Goal: Task Accomplishment & Management: Use online tool/utility

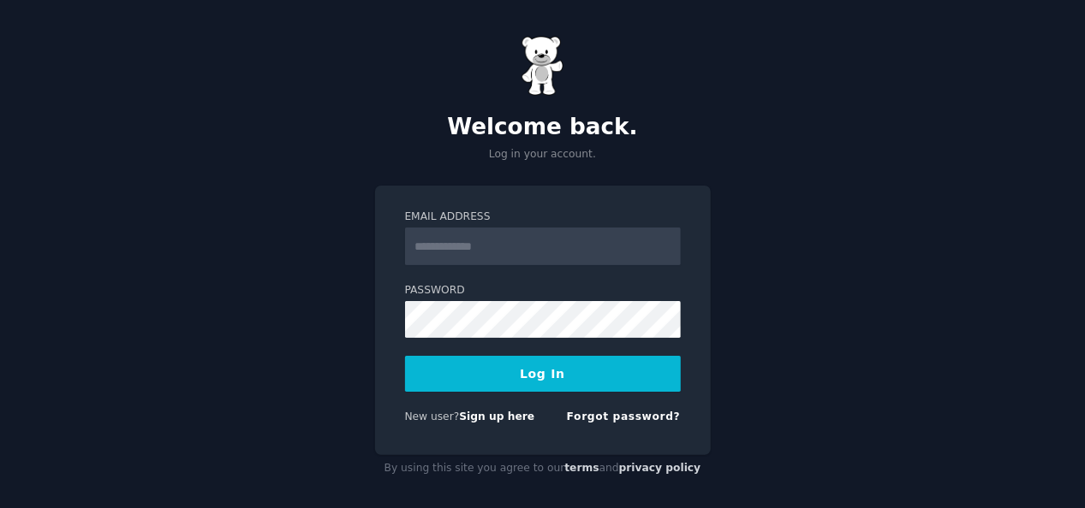
type input "**********"
click at [562, 367] on button "Log In" at bounding box center [543, 374] width 276 height 36
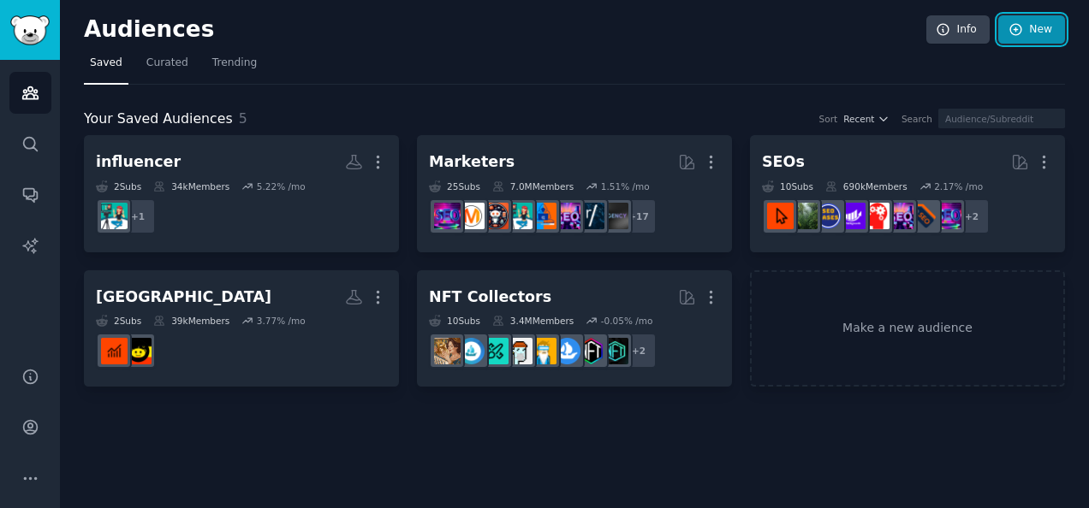
click at [1025, 22] on link "New" at bounding box center [1031, 29] width 67 height 29
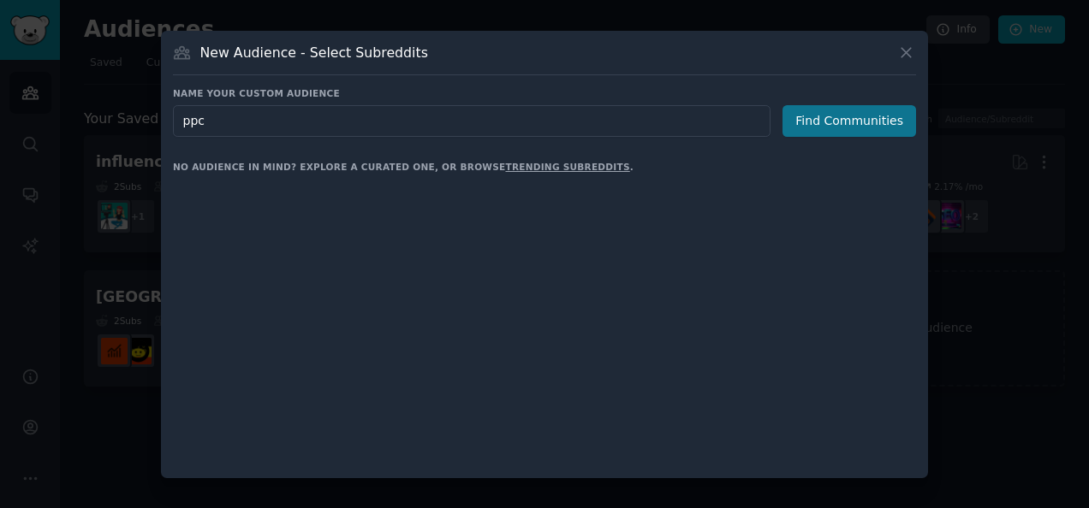
type input "ppc"
click at [854, 116] on button "Find Communities" at bounding box center [849, 121] width 134 height 32
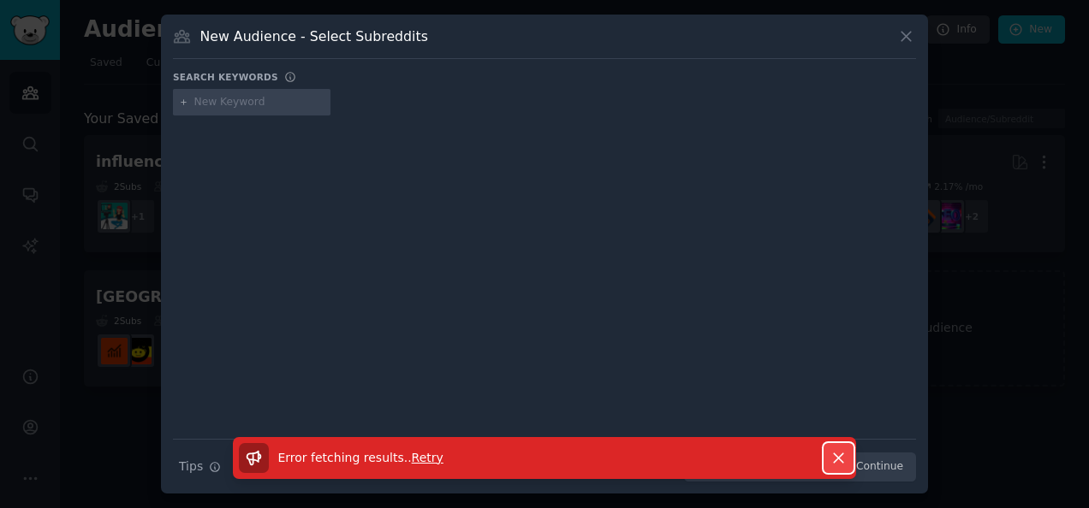
click at [839, 464] on icon "button" at bounding box center [838, 458] width 18 height 18
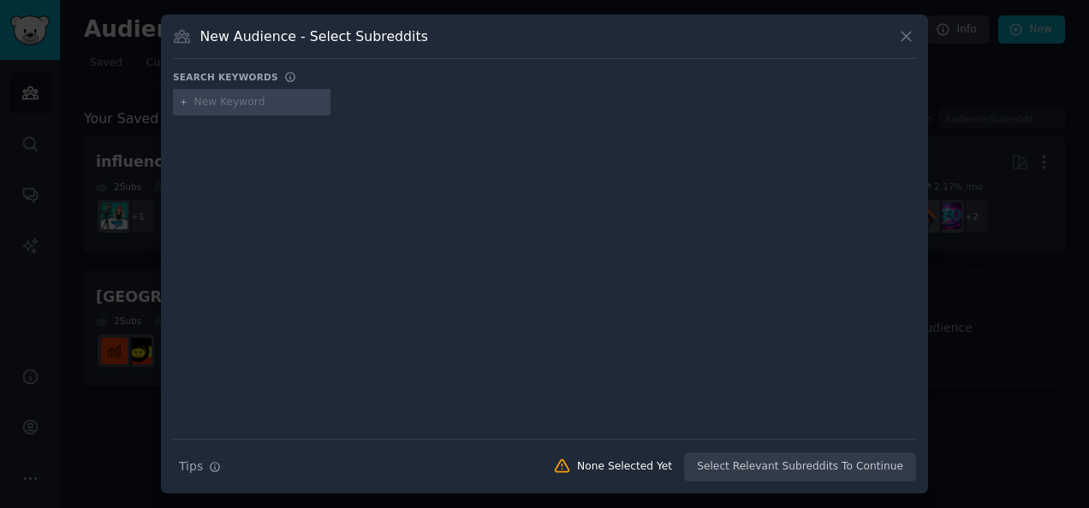
click at [579, 312] on div at bounding box center [544, 266] width 743 height 288
click at [890, 40] on div "New Audience - Select Subreddits" at bounding box center [544, 43] width 743 height 33
click at [902, 39] on icon at bounding box center [905, 36] width 9 height 9
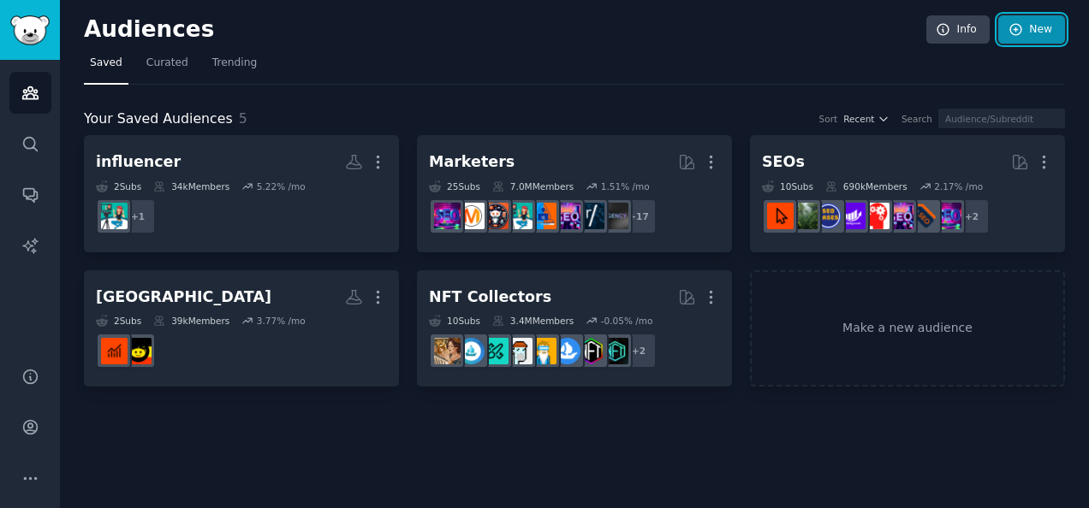
click at [1014, 26] on icon at bounding box center [1015, 29] width 15 height 15
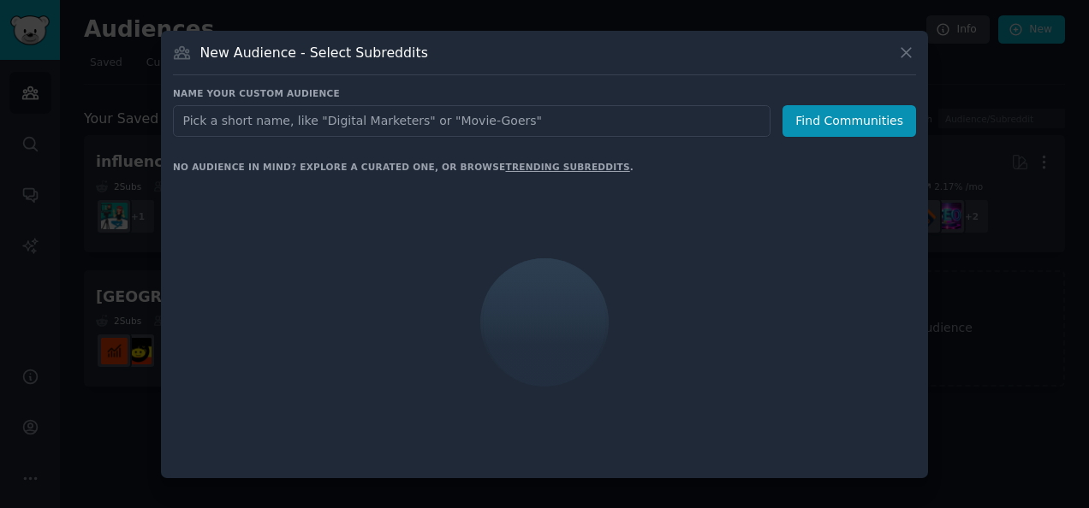
click at [647, 118] on input "text" at bounding box center [471, 121] width 597 height 32
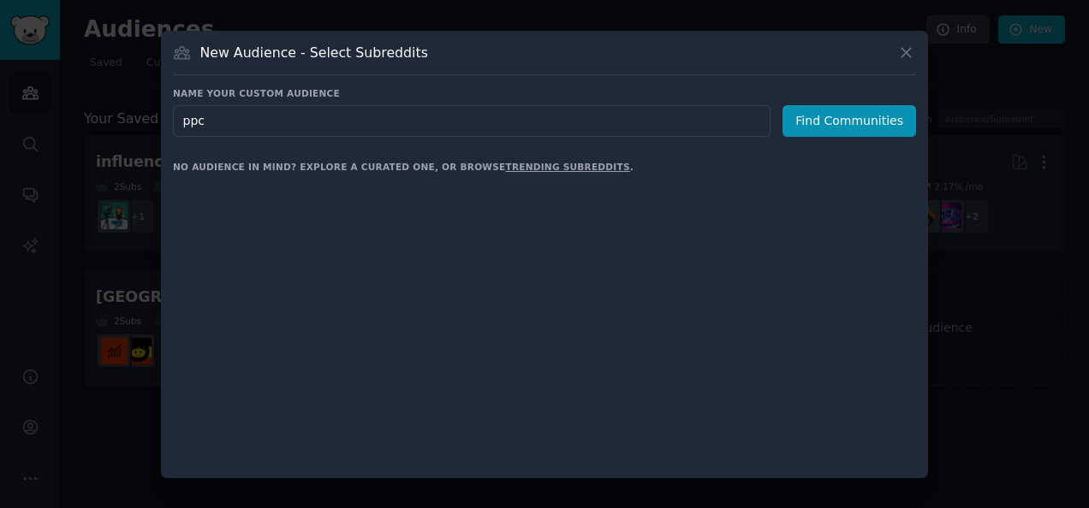
type input "ppc"
click at [828, 114] on button "Find Communities" at bounding box center [849, 121] width 134 height 32
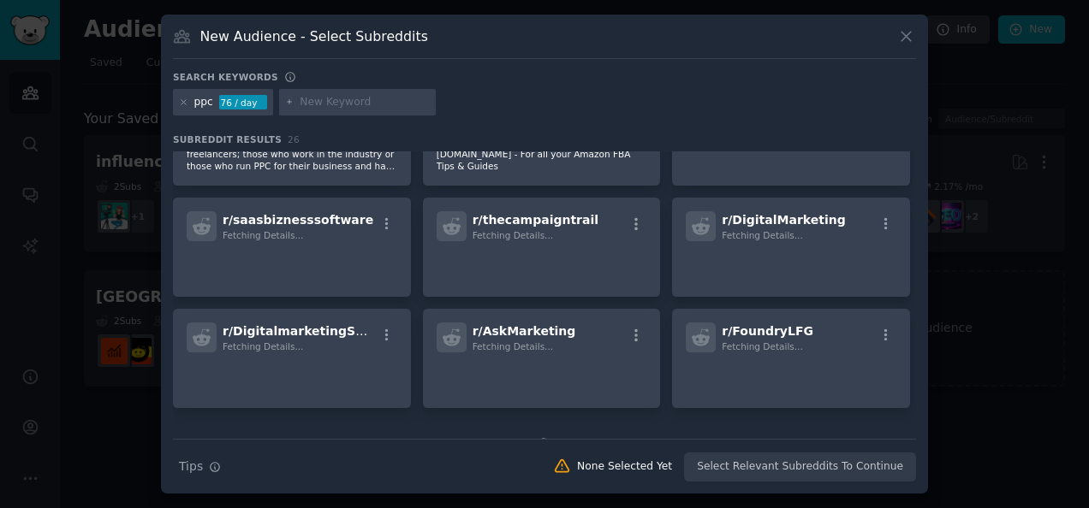
scroll to position [524, 0]
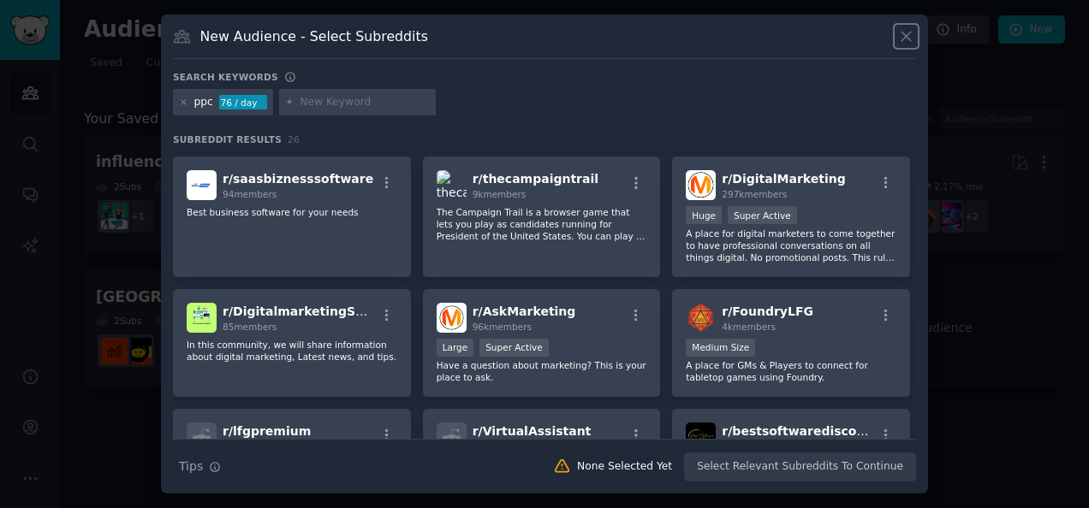
click at [907, 31] on icon at bounding box center [906, 36] width 18 height 18
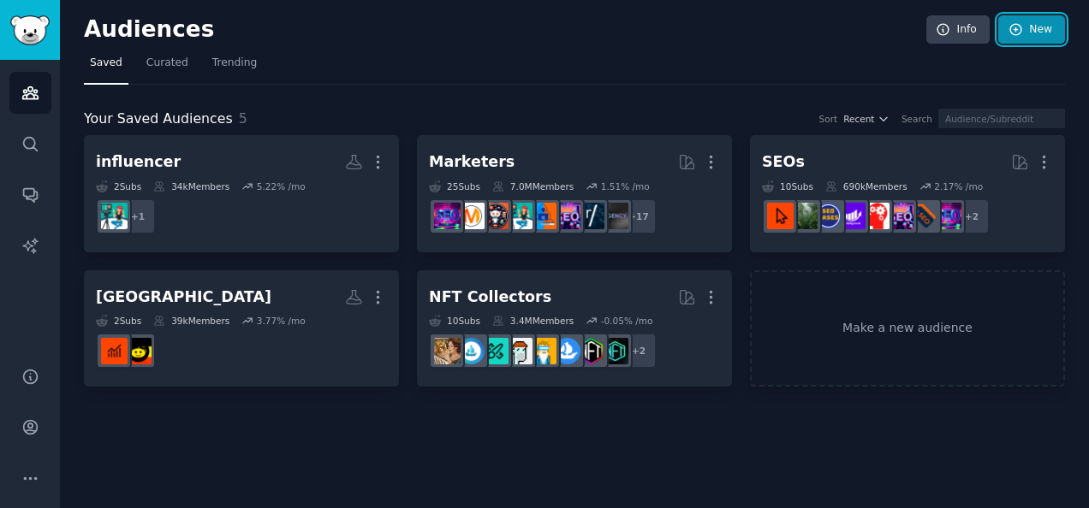
click at [1022, 18] on link "New" at bounding box center [1031, 29] width 67 height 29
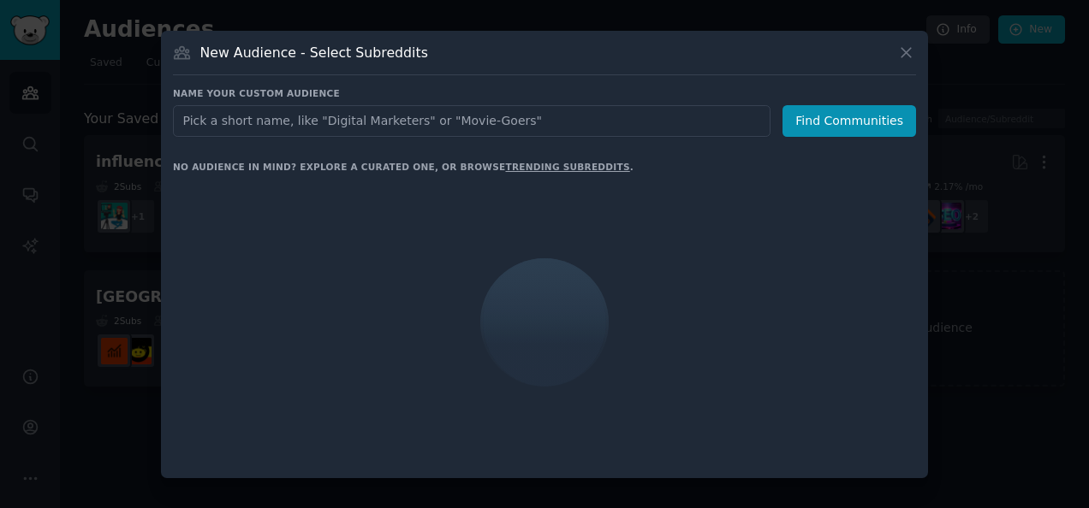
click at [652, 119] on input "text" at bounding box center [471, 121] width 597 height 32
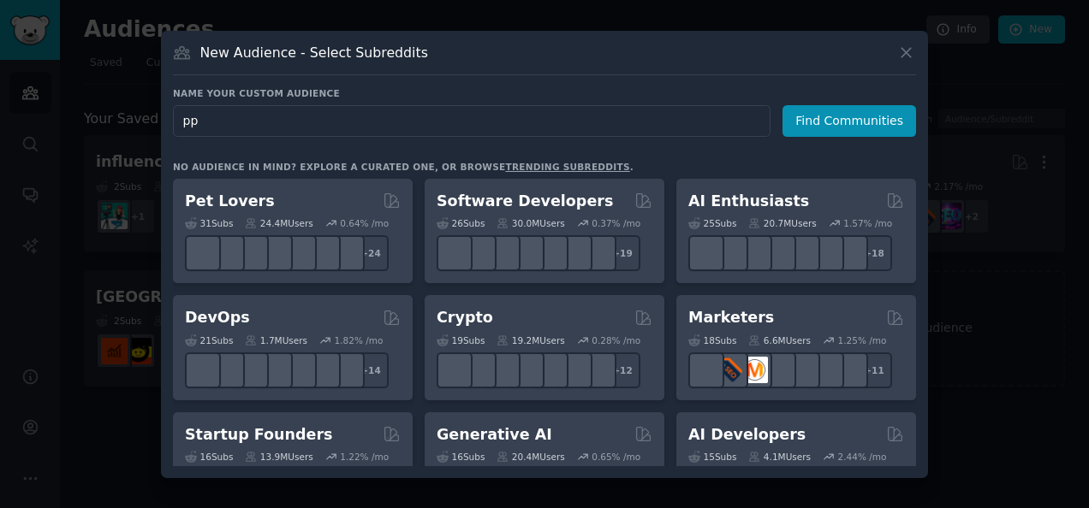
type input "ppc"
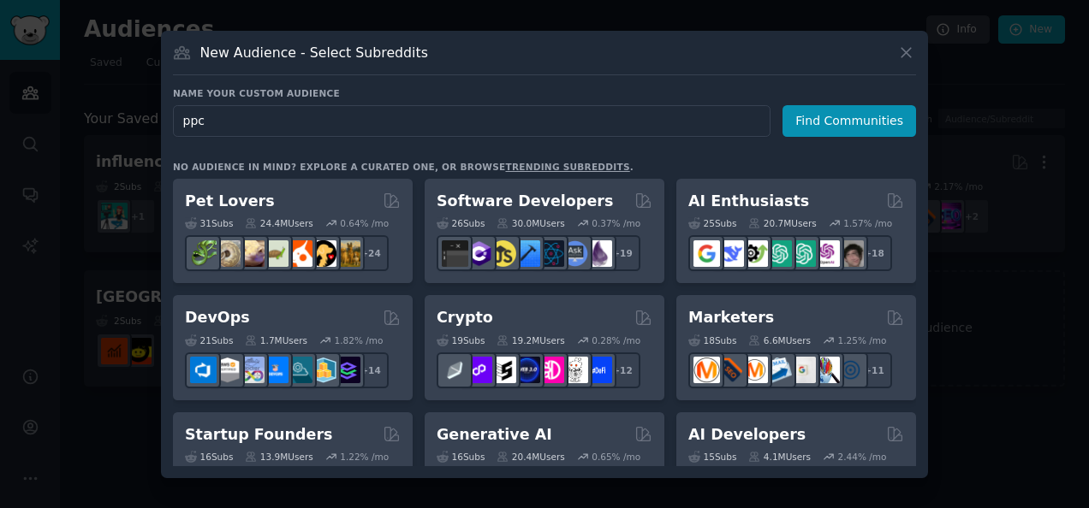
click button "Find Communities" at bounding box center [849, 121] width 134 height 32
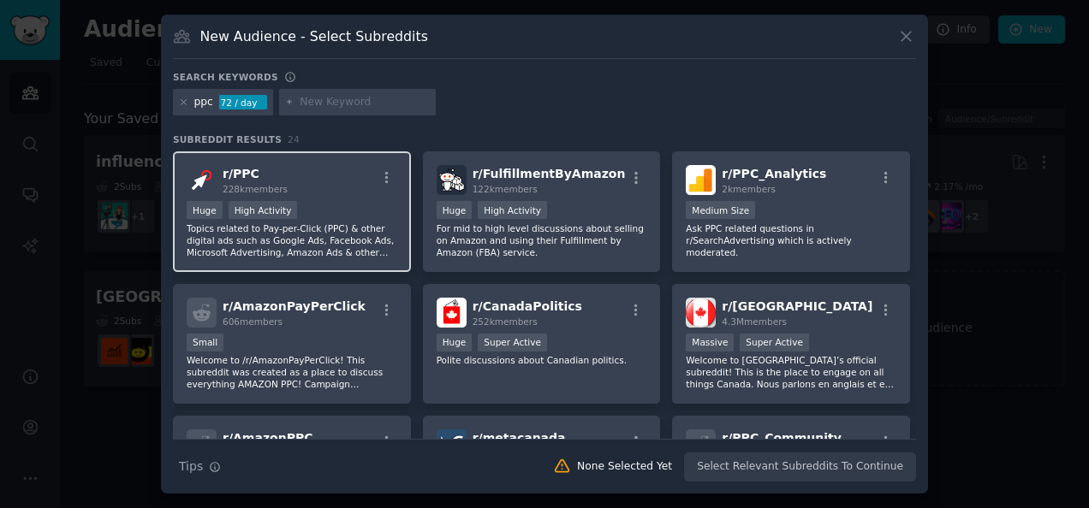
click at [340, 187] on div "r/ PPC 228k members" at bounding box center [292, 180] width 211 height 30
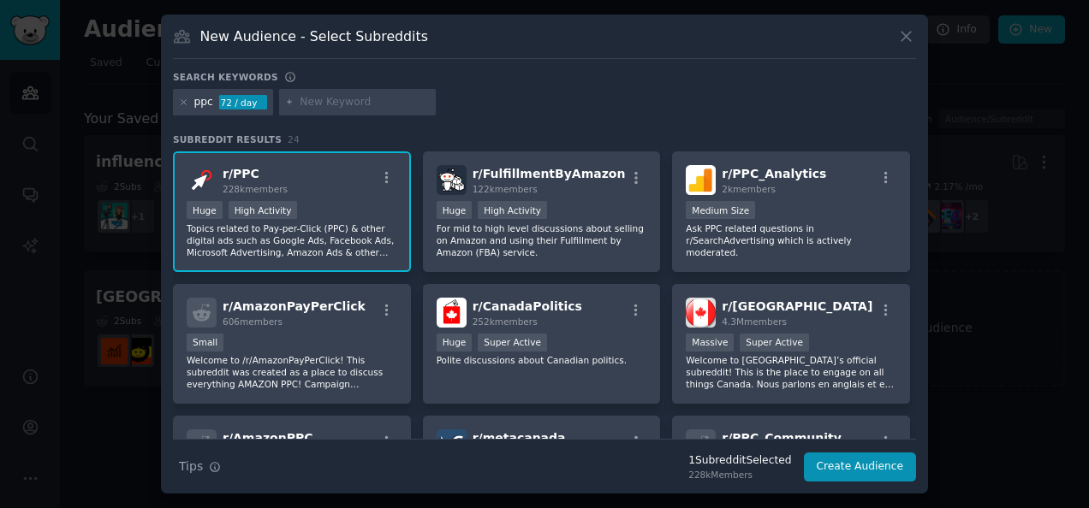
click at [335, 52] on div "New Audience - Select Subreddits" at bounding box center [544, 43] width 743 height 33
click at [407, 102] on input "text" at bounding box center [365, 102] width 130 height 15
type input "marketing"
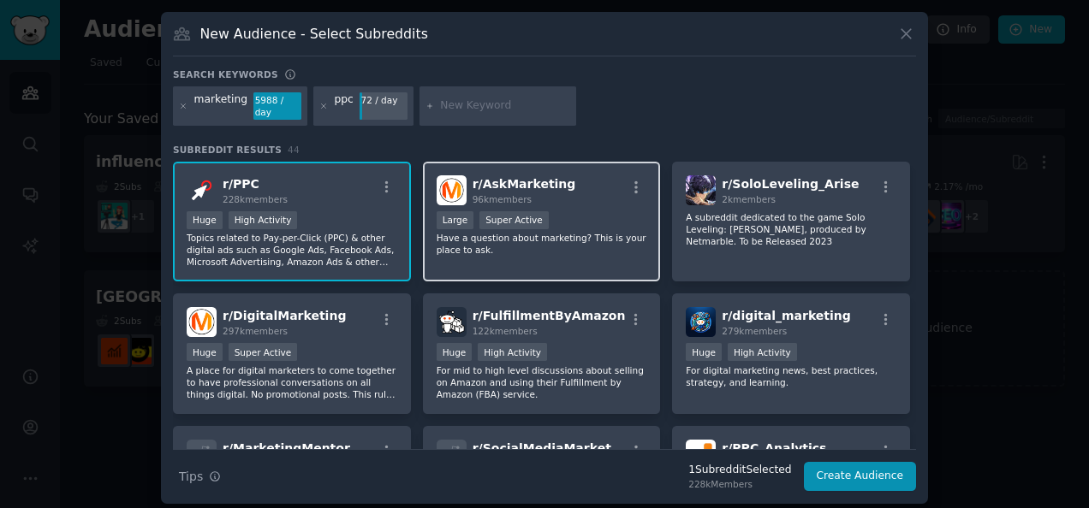
click at [560, 187] on div "r/ AskMarketing 96k members" at bounding box center [542, 190] width 211 height 30
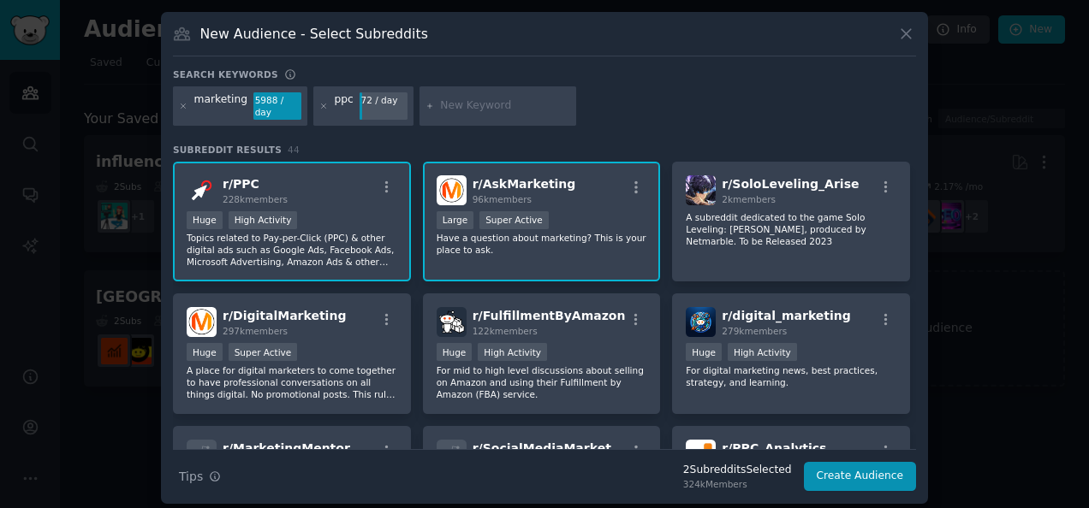
click at [459, 107] on input "text" at bounding box center [505, 105] width 130 height 15
paste input "Entrepreneur"
type input "Entrepreneur"
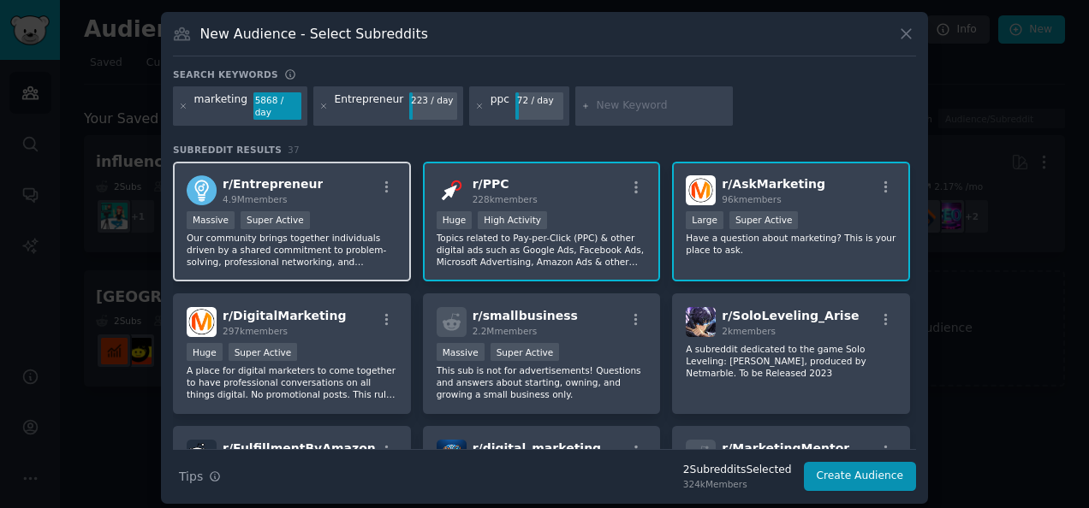
click at [337, 175] on div "r/ Entrepreneur 4.9M members" at bounding box center [292, 190] width 211 height 30
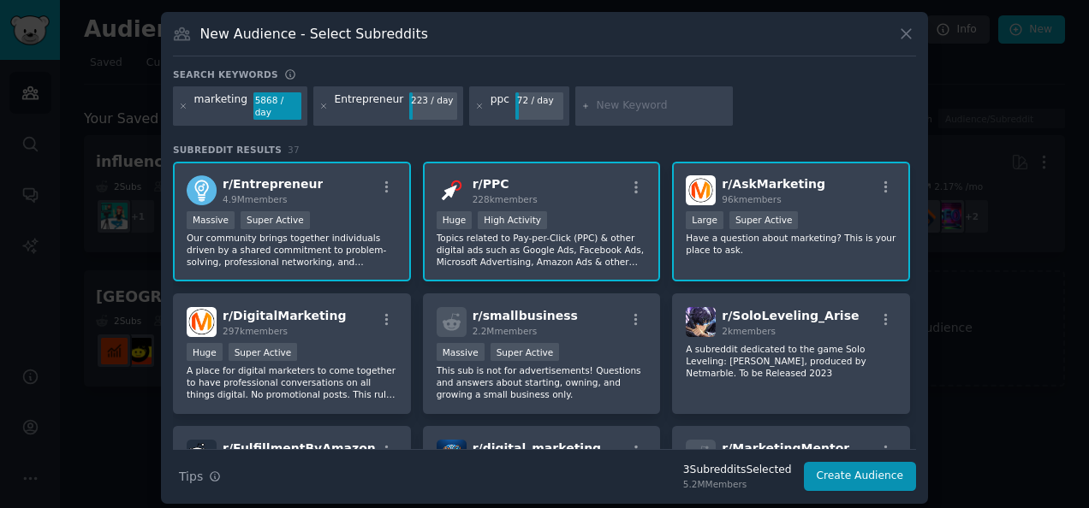
click at [597, 98] on input "text" at bounding box center [662, 105] width 130 height 15
paste input "SmallBusiness"
type input "SmallBusiness"
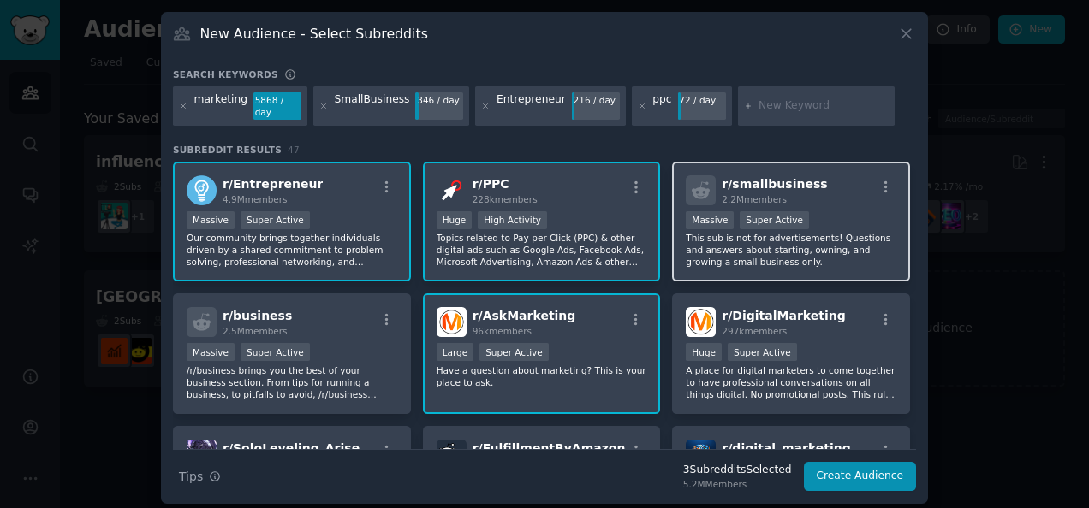
click at [805, 175] on div "r/ smallbusiness 2.2M members" at bounding box center [791, 190] width 211 height 30
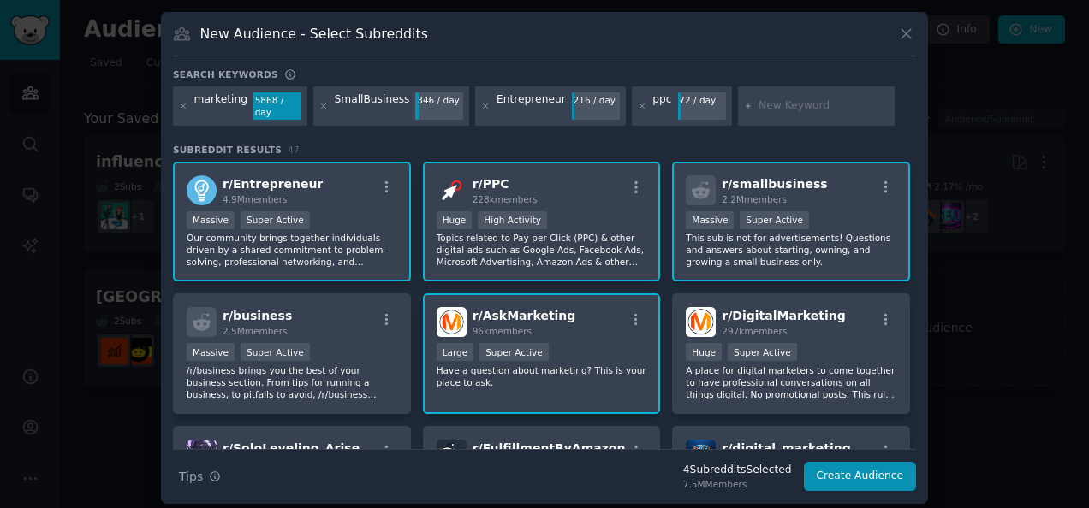
click at [758, 98] on input "text" at bounding box center [823, 105] width 130 height 15
paste input "r/Freelance"
paste input "text"
type input "r/Freelance"
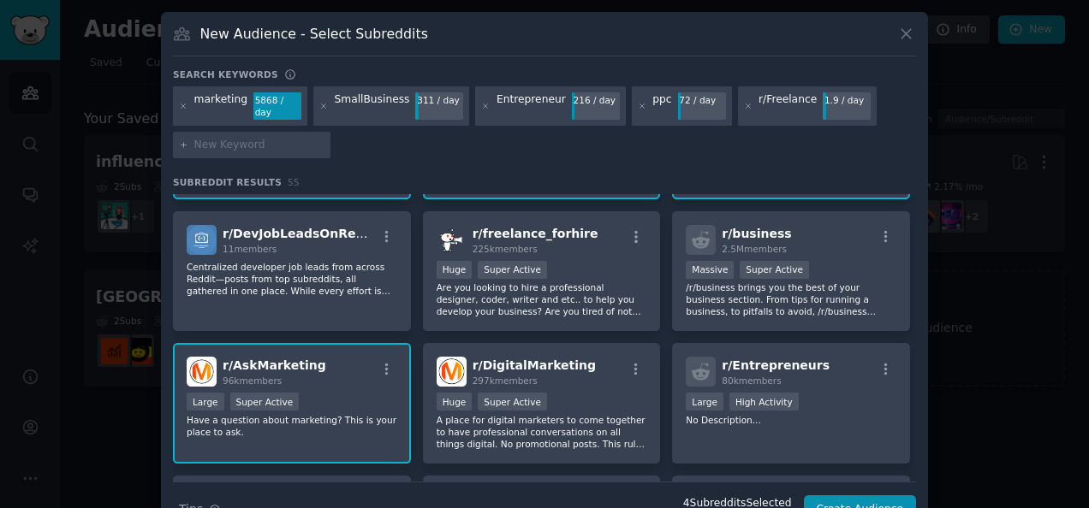
scroll to position [116, 0]
click at [778, 94] on div "r/Freelance" at bounding box center [787, 105] width 58 height 27
click at [770, 98] on div "r/Freelance" at bounding box center [787, 105] width 58 height 27
click at [744, 102] on icon at bounding box center [748, 106] width 9 height 9
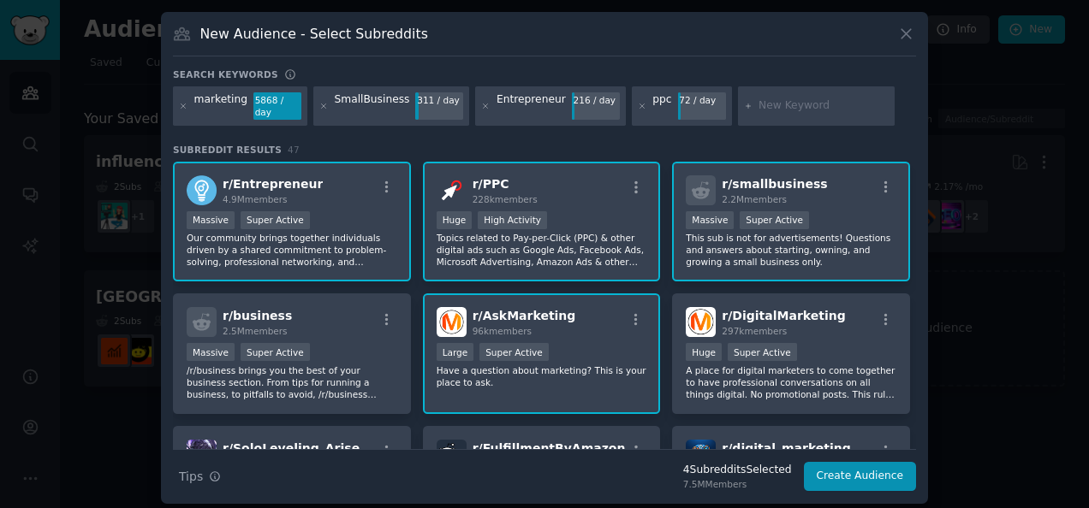
click at [738, 92] on div at bounding box center [817, 105] width 158 height 39
click at [758, 106] on input "text" at bounding box center [823, 105] width 130 height 15
type input "freelance"
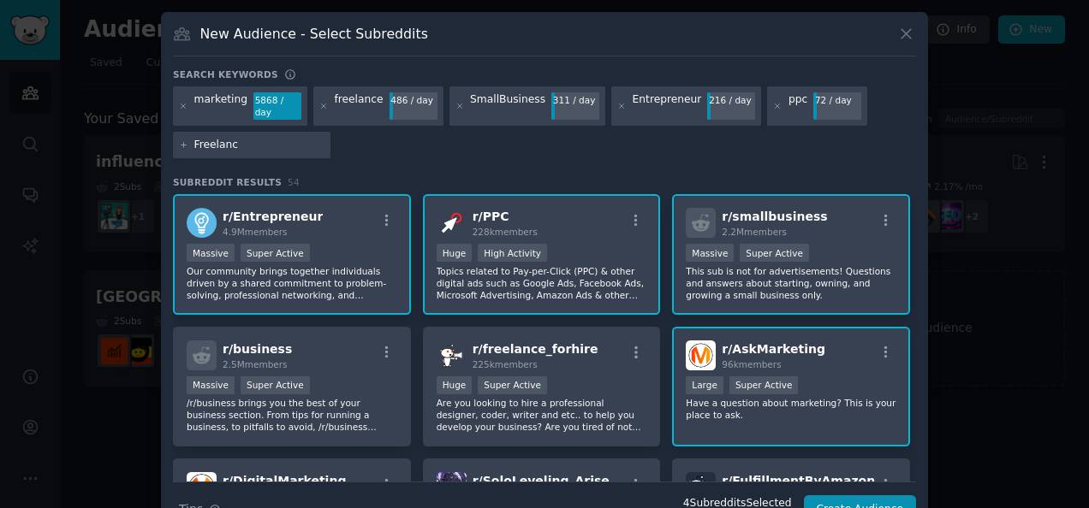
type input "Freelance"
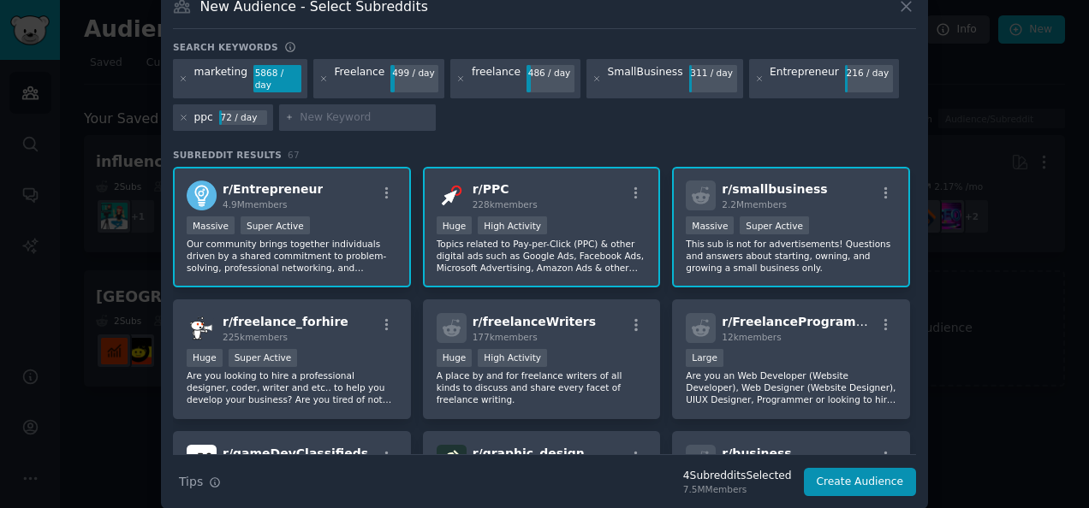
paste input "- r/Shopify"
type input "- r/Shopify"
click at [310, 110] on input "- r/Shopify" at bounding box center [365, 117] width 130 height 15
click at [368, 110] on input "- r/Shopify" at bounding box center [365, 117] width 130 height 15
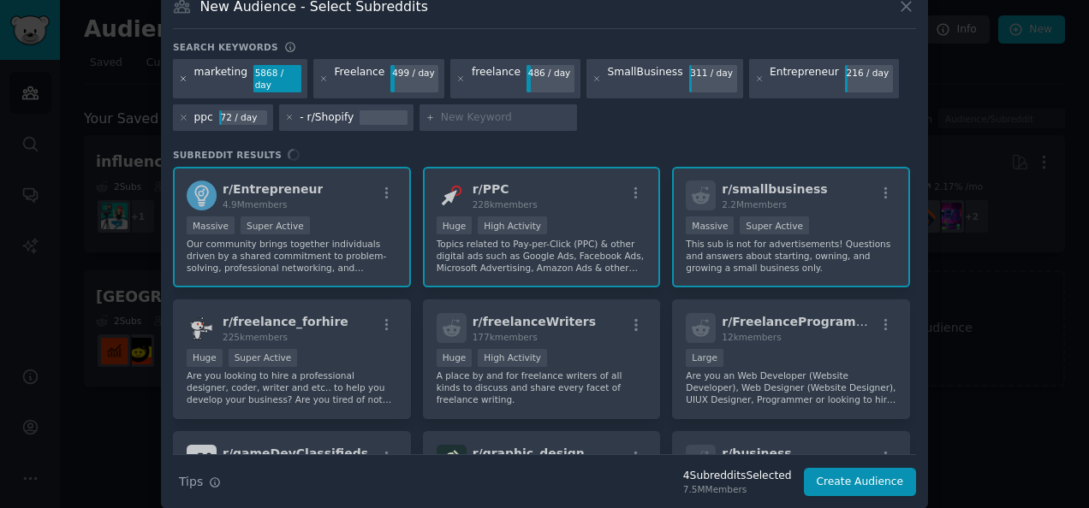
click at [181, 76] on icon at bounding box center [183, 78] width 4 height 4
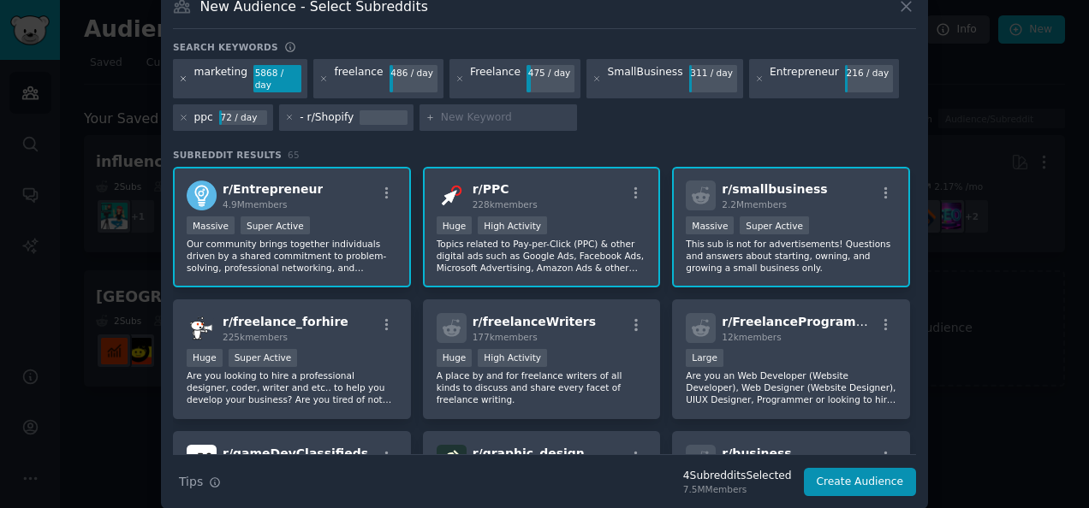
click at [181, 74] on icon at bounding box center [183, 78] width 9 height 9
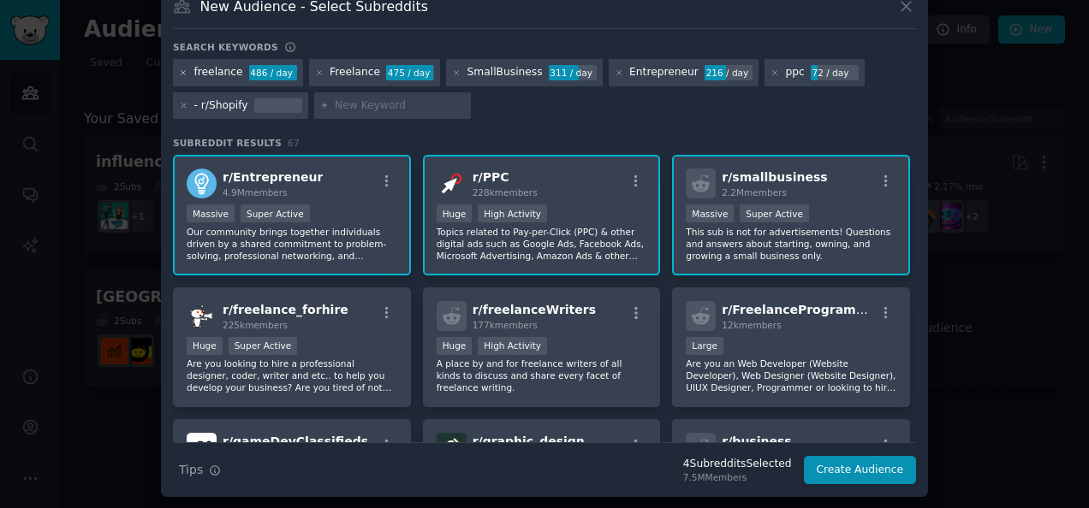
click at [181, 68] on icon at bounding box center [183, 72] width 9 height 9
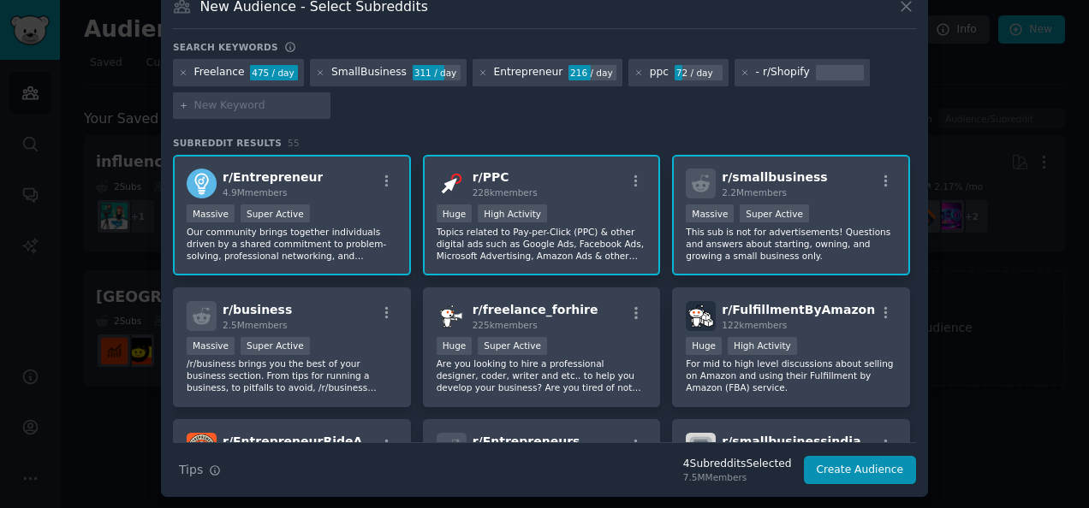
click at [181, 68] on icon at bounding box center [183, 72] width 9 height 9
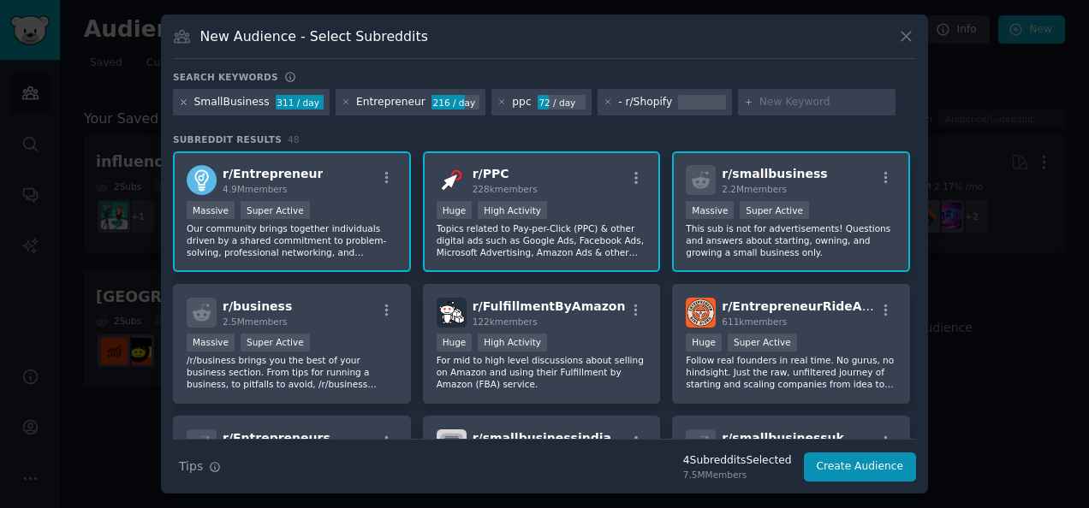
click at [181, 98] on icon at bounding box center [183, 102] width 9 height 9
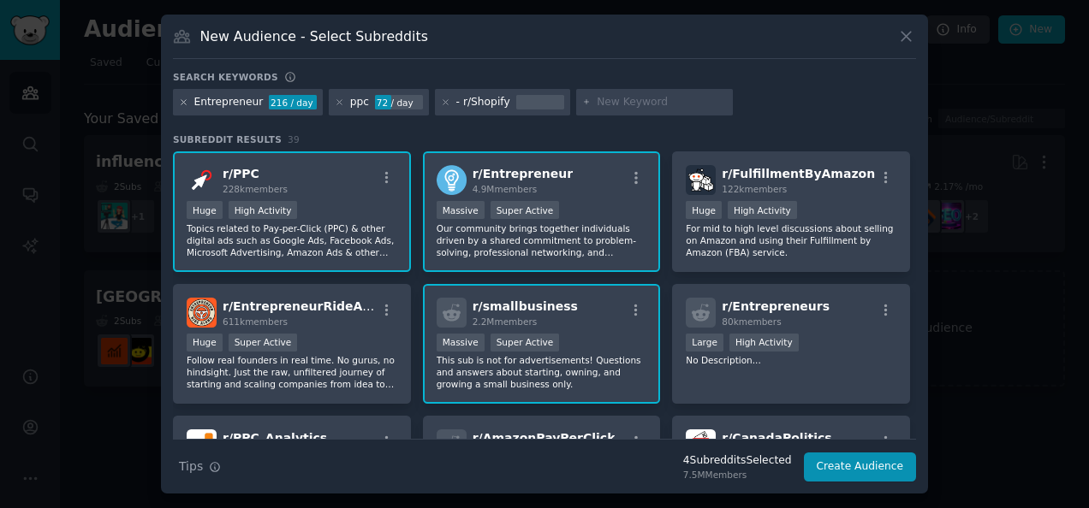
click at [183, 98] on icon at bounding box center [183, 102] width 9 height 9
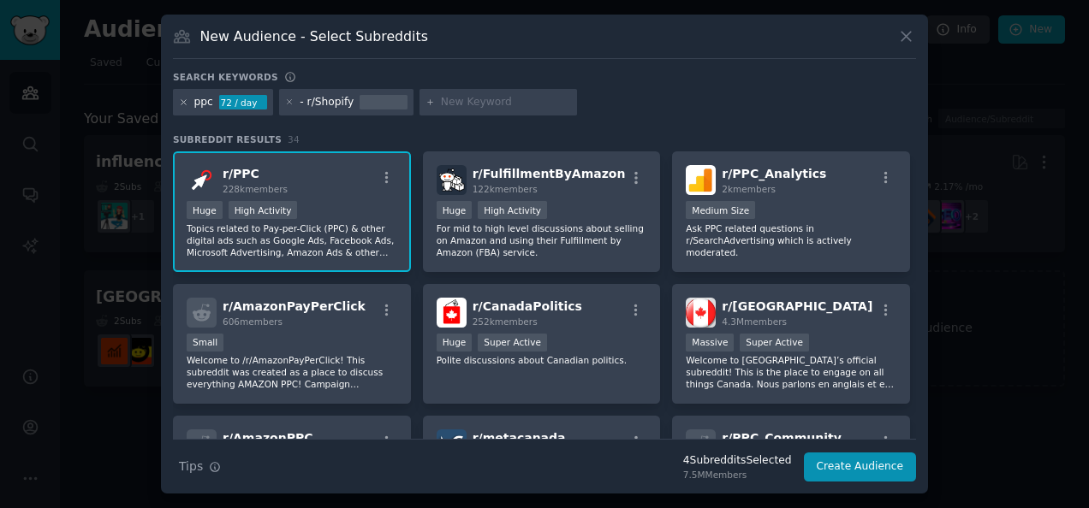
click at [186, 101] on icon at bounding box center [183, 102] width 9 height 9
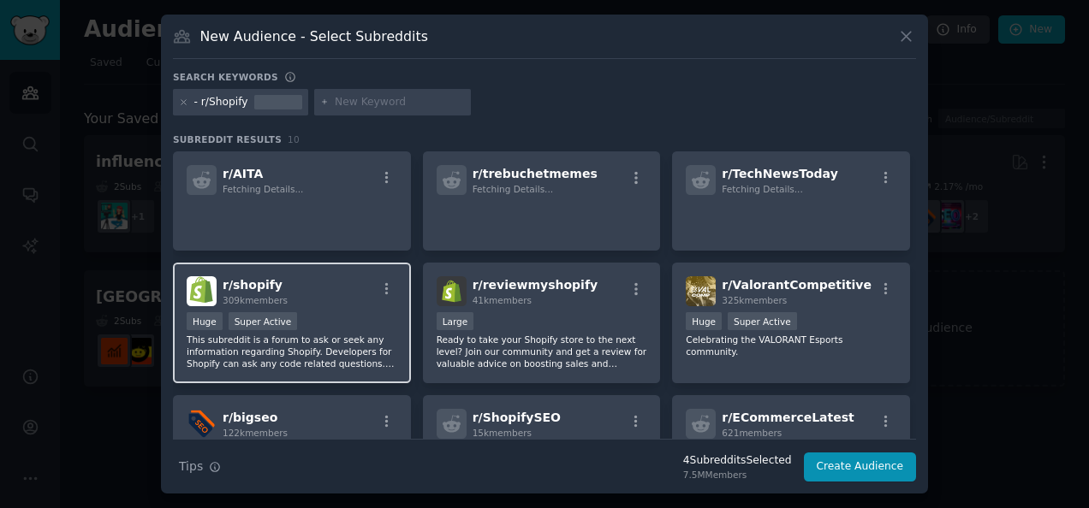
click at [365, 313] on div "Huge Super Active" at bounding box center [292, 322] width 211 height 21
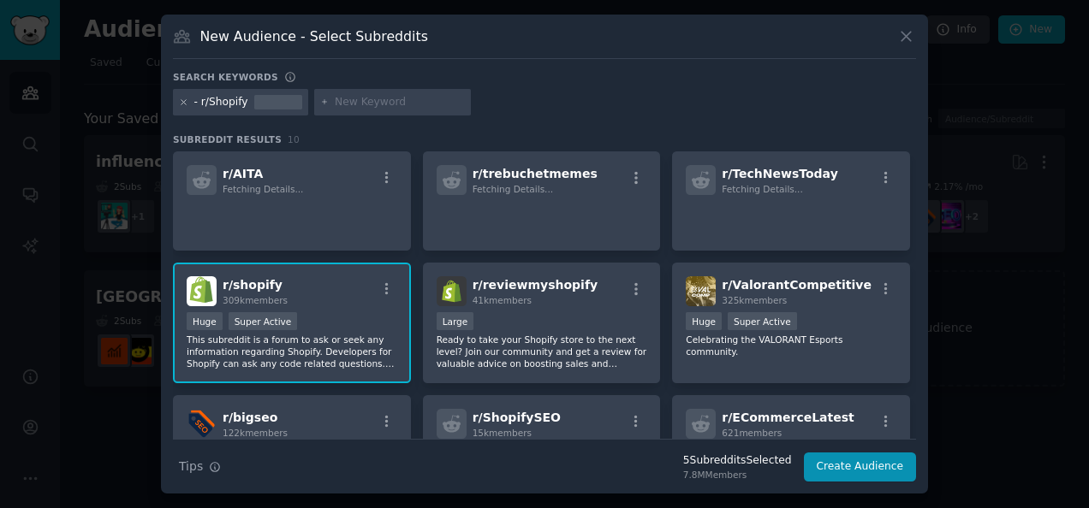
click at [184, 101] on icon at bounding box center [183, 102] width 4 height 4
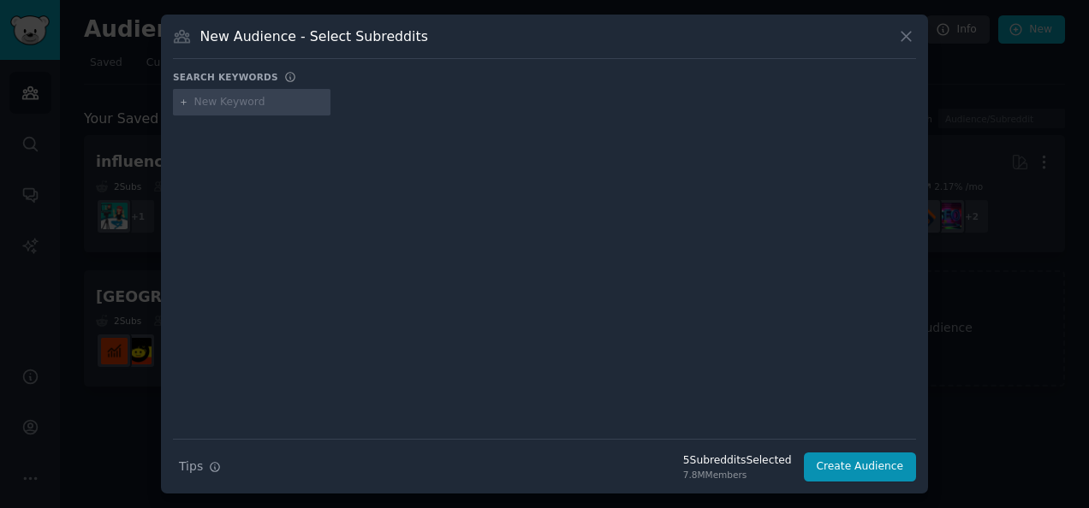
click at [296, 103] on input "text" at bounding box center [259, 102] width 130 height 15
paste input "- IndieHackers"
type input "IndieHackers"
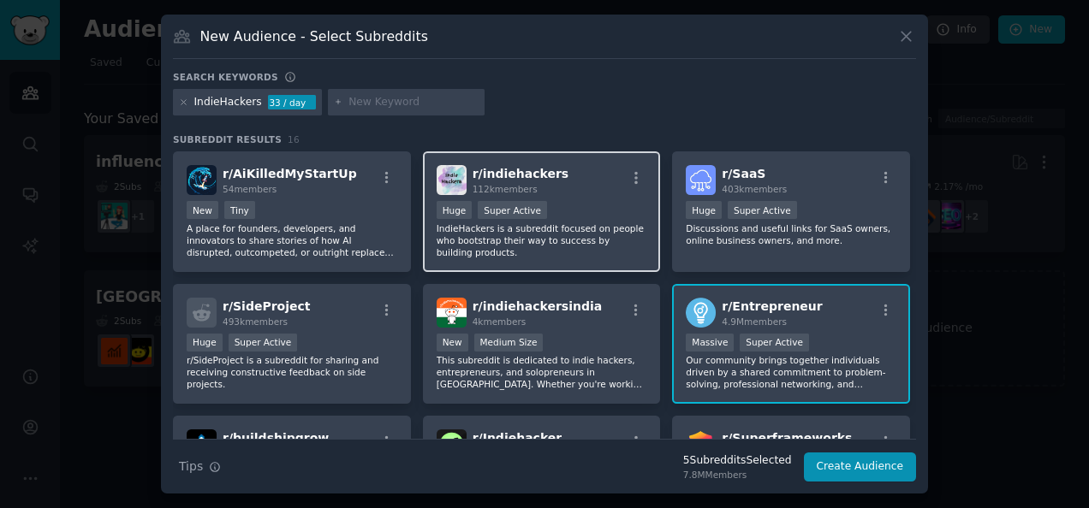
click at [547, 241] on p "IndieHackers is a subreddit focused on people who bootstrap their way to succes…" at bounding box center [542, 241] width 211 height 36
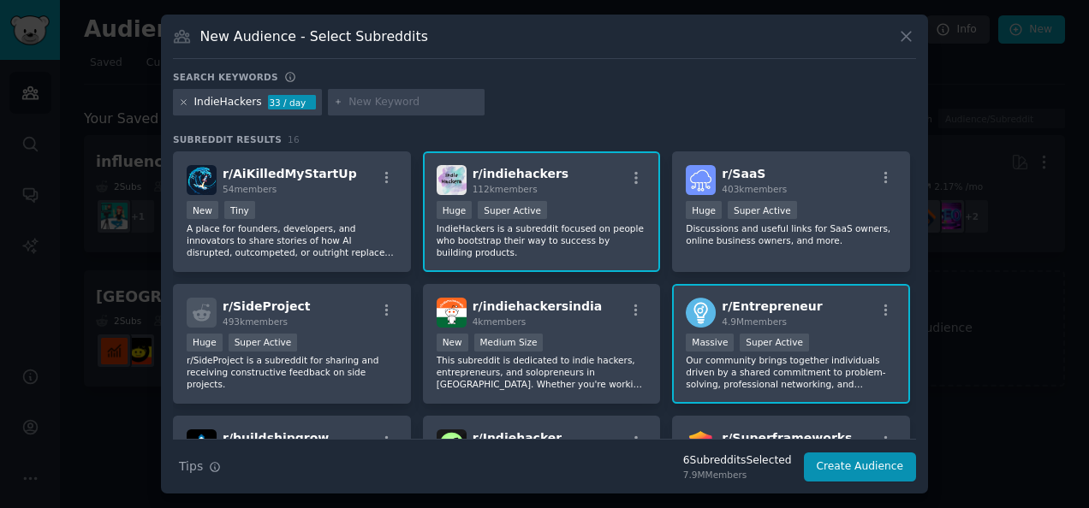
click at [181, 99] on icon at bounding box center [183, 102] width 9 height 9
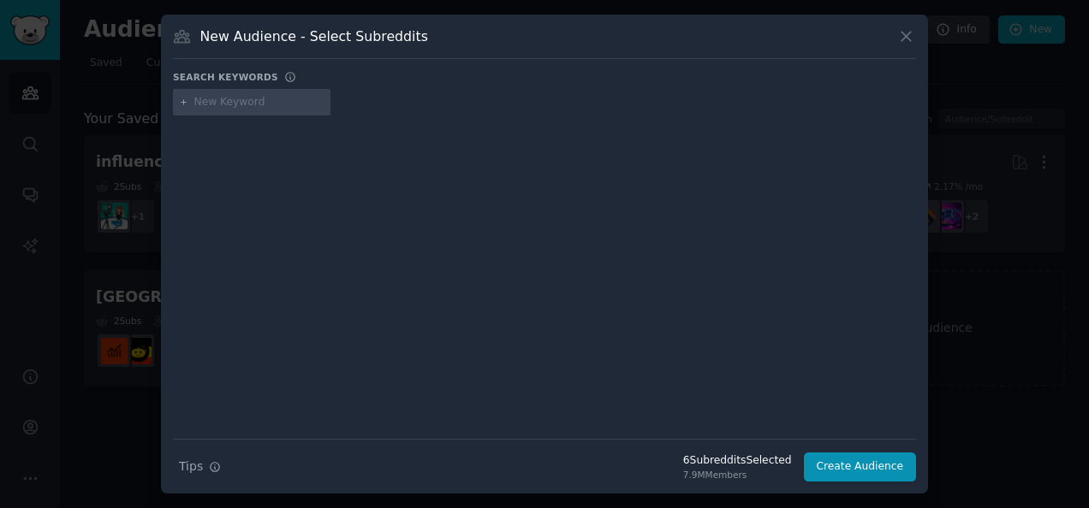
click at [220, 107] on input "text" at bounding box center [259, 102] width 130 height 15
click at [195, 95] on input "freelance" at bounding box center [259, 102] width 130 height 15
type input "Freelance"
click at [289, 104] on input "Freelance" at bounding box center [259, 102] width 130 height 15
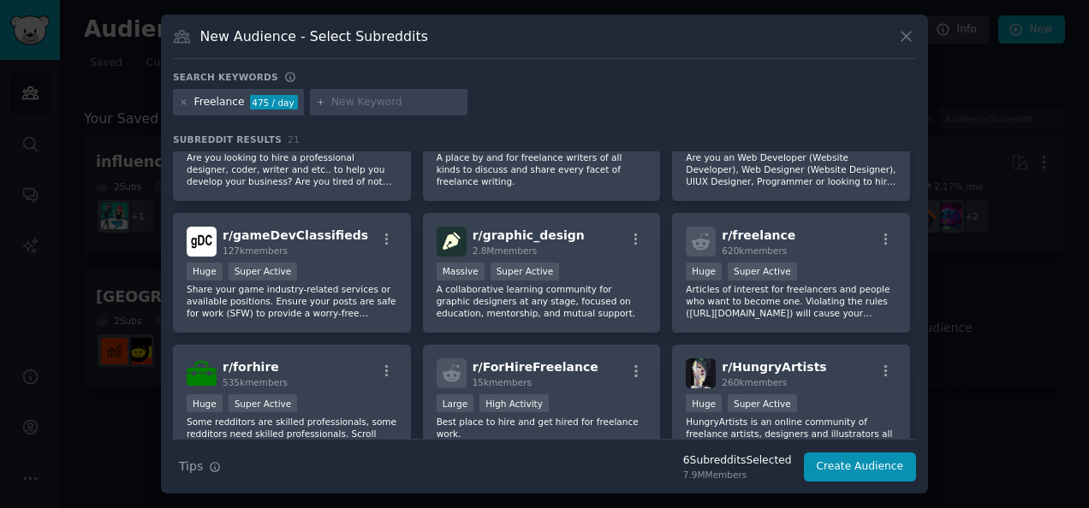
scroll to position [75, 0]
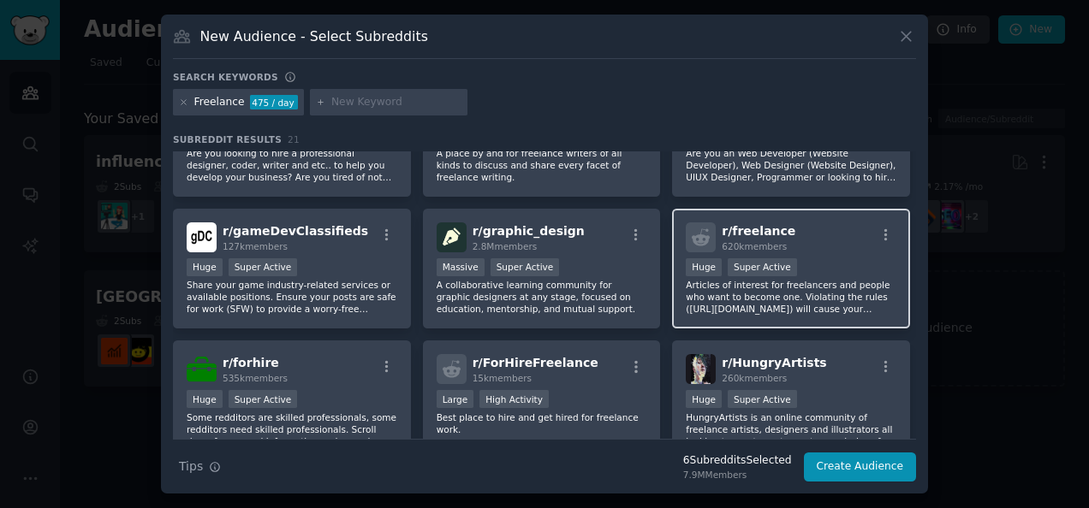
click at [752, 233] on span "r/ freelance" at bounding box center [759, 231] width 74 height 14
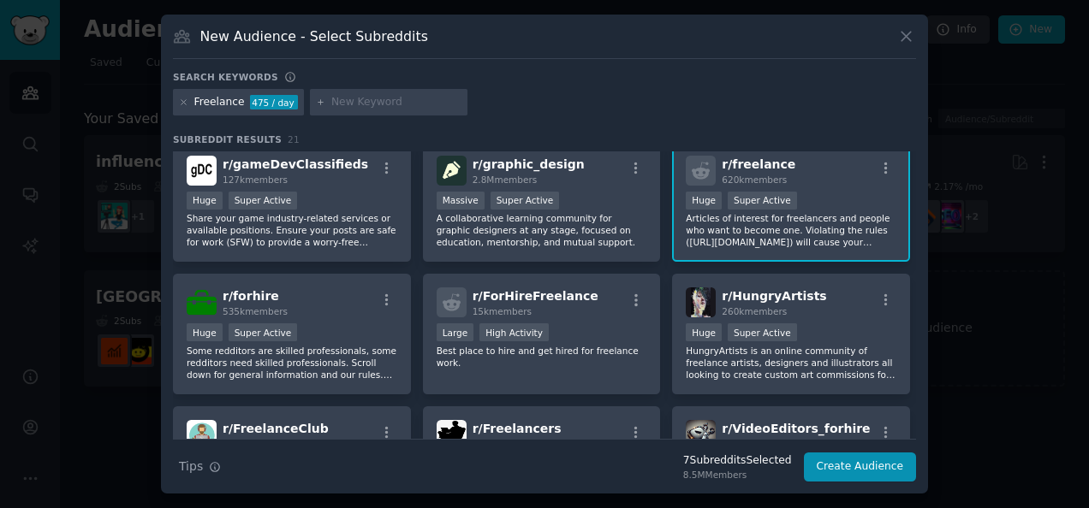
scroll to position [0, 0]
